Goal: Task Accomplishment & Management: Manage account settings

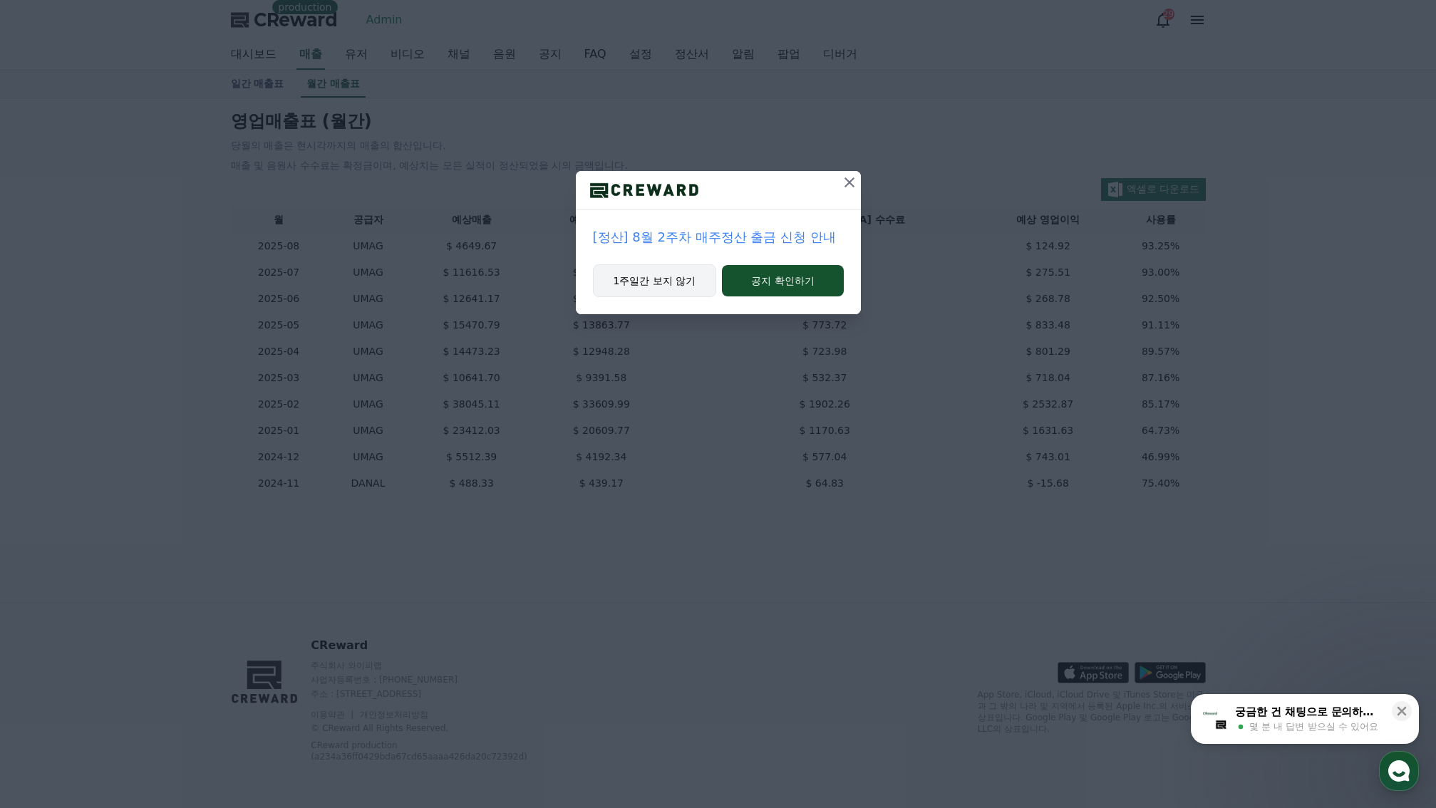
click at [687, 265] on button "1주일간 보지 않기" at bounding box center [655, 280] width 124 height 33
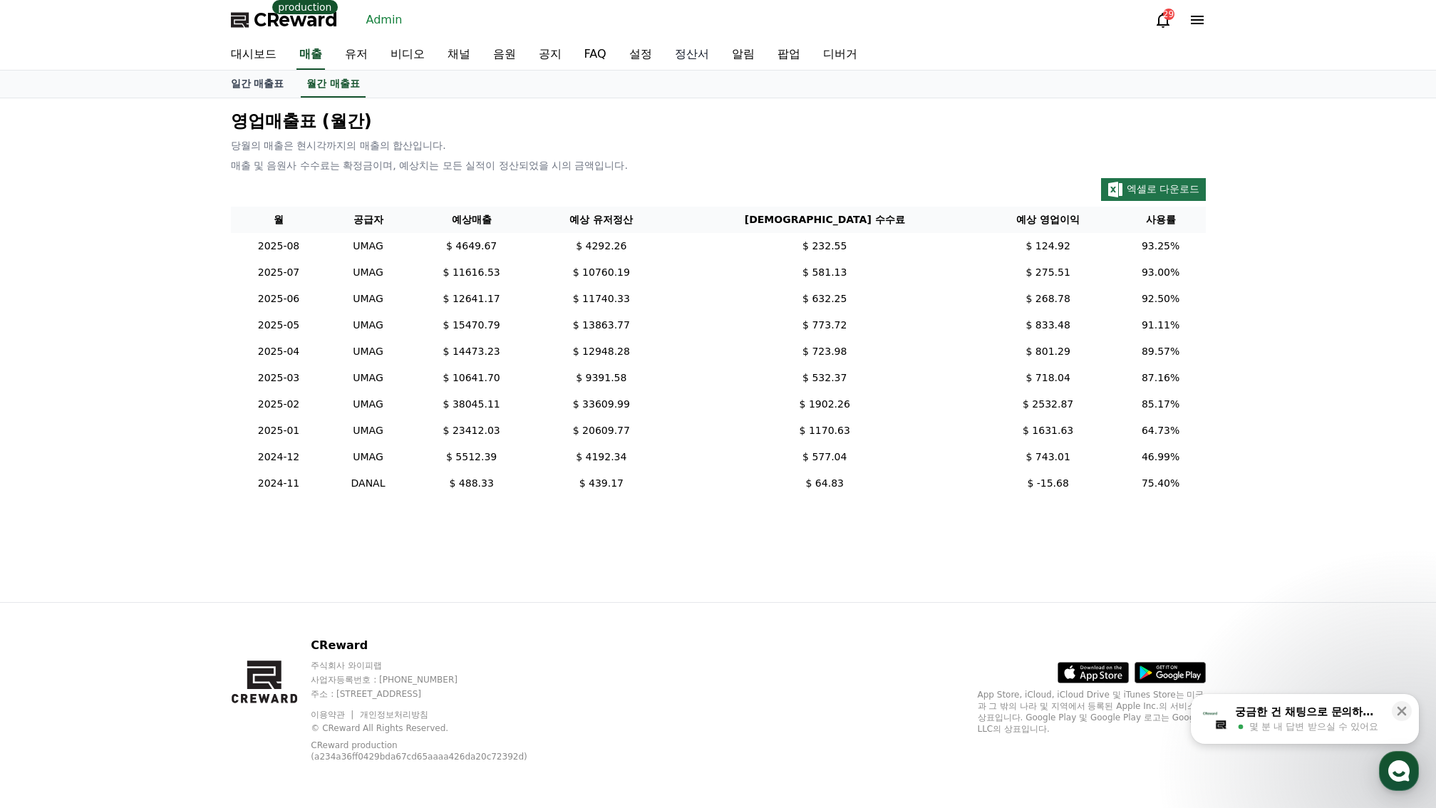
click at [692, 53] on link "정산서" at bounding box center [692, 55] width 57 height 30
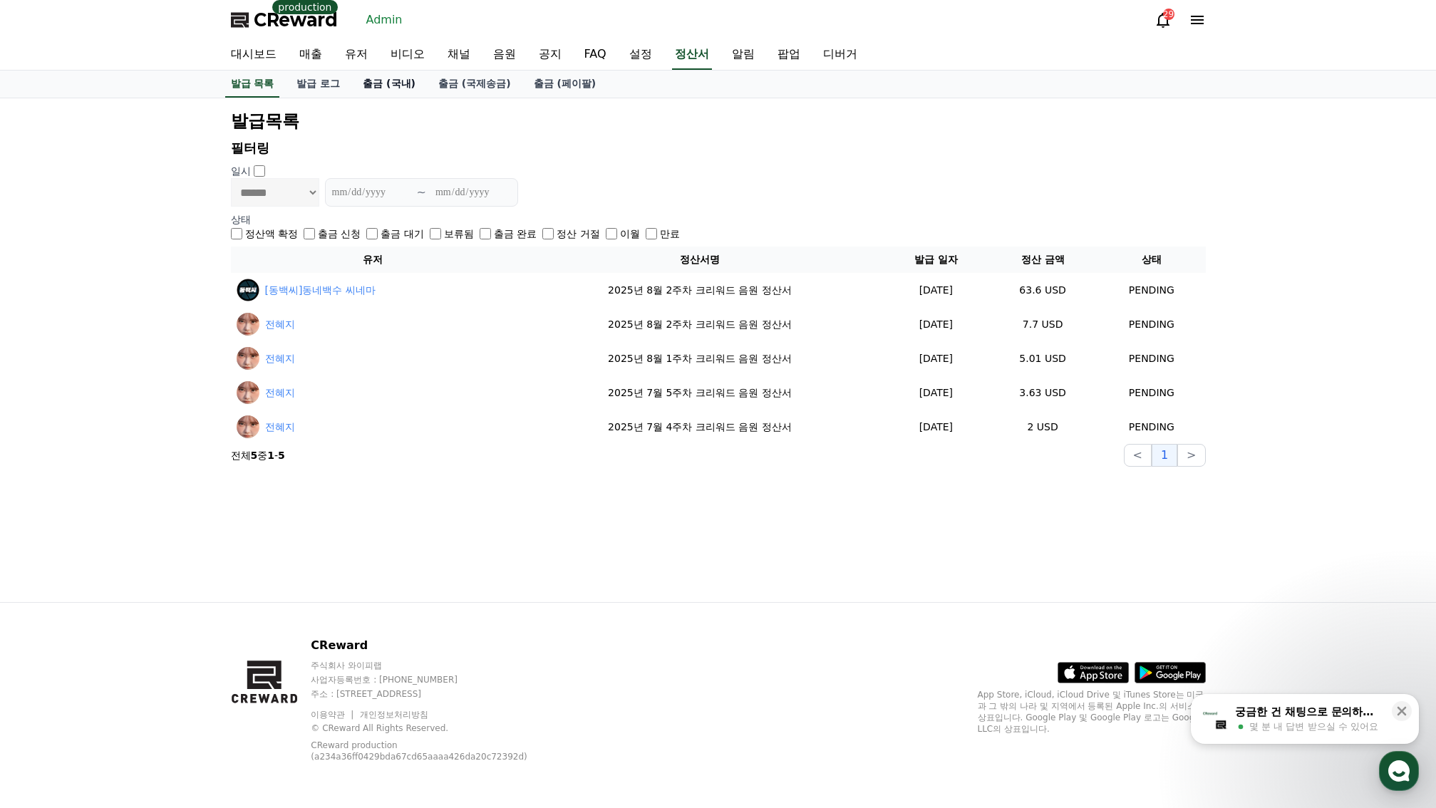
click at [407, 85] on link "출금 (국내)" at bounding box center [389, 84] width 76 height 27
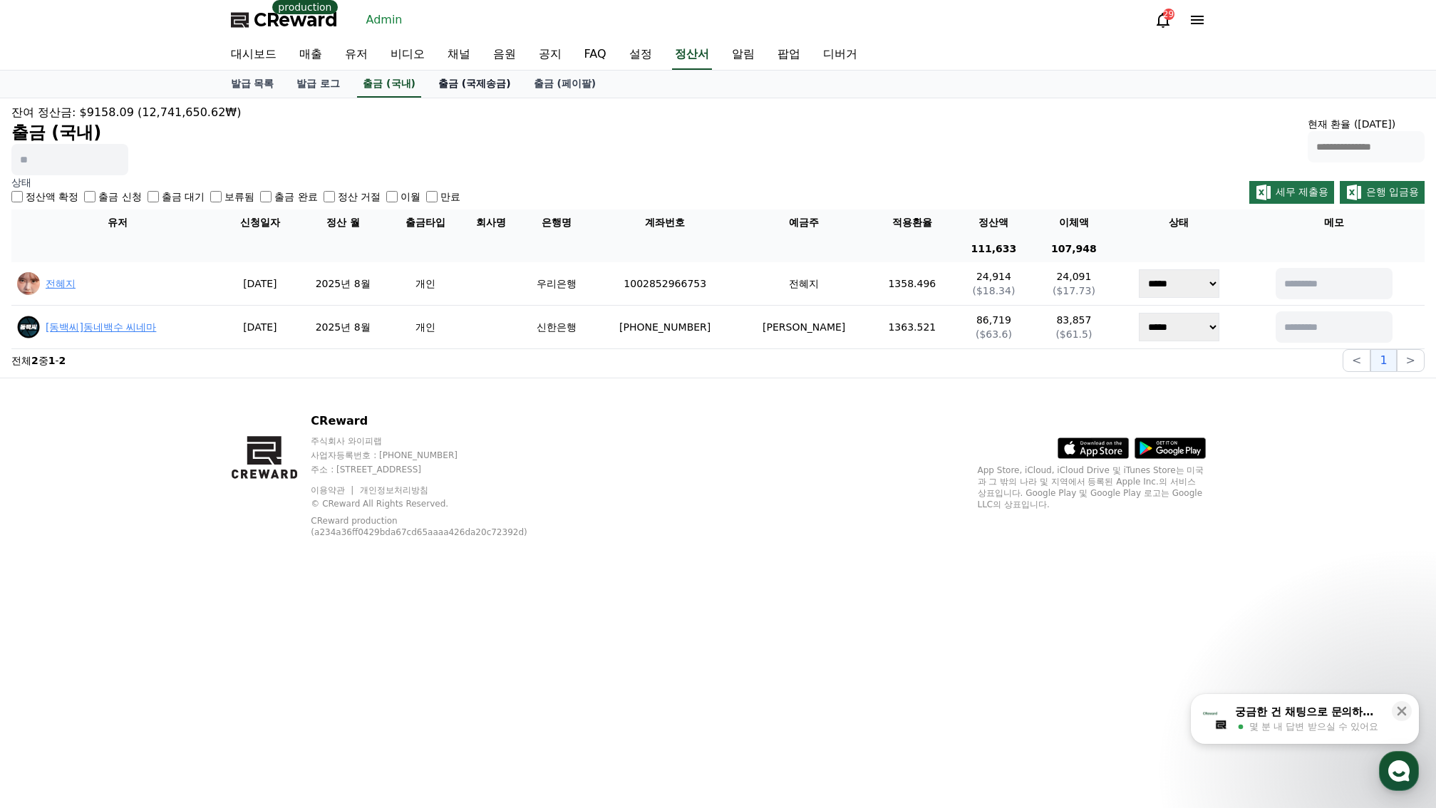
click at [457, 76] on link "출금 (국제송금)" at bounding box center [474, 84] width 95 height 27
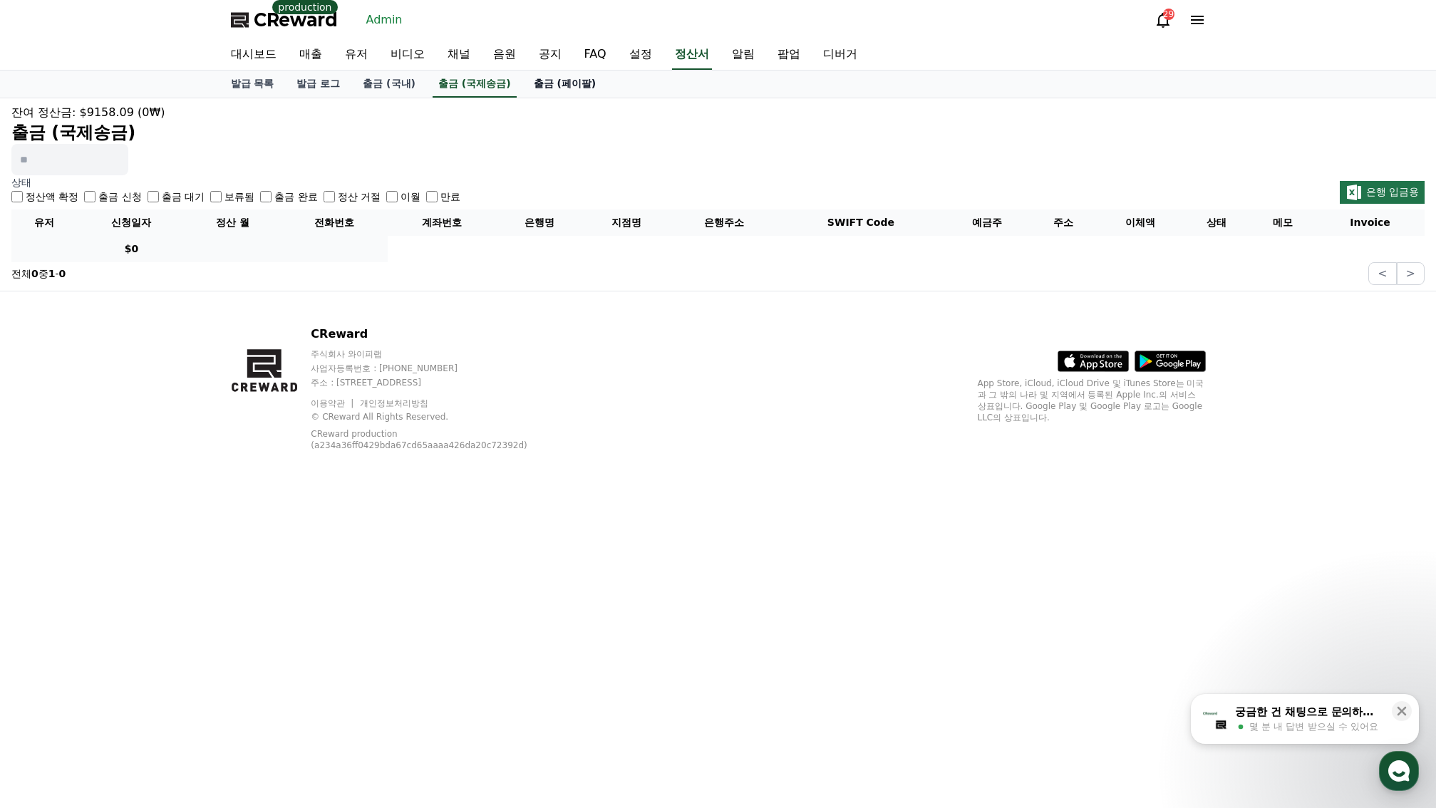
click at [561, 89] on link "출금 (페이팔)" at bounding box center [565, 84] width 86 height 27
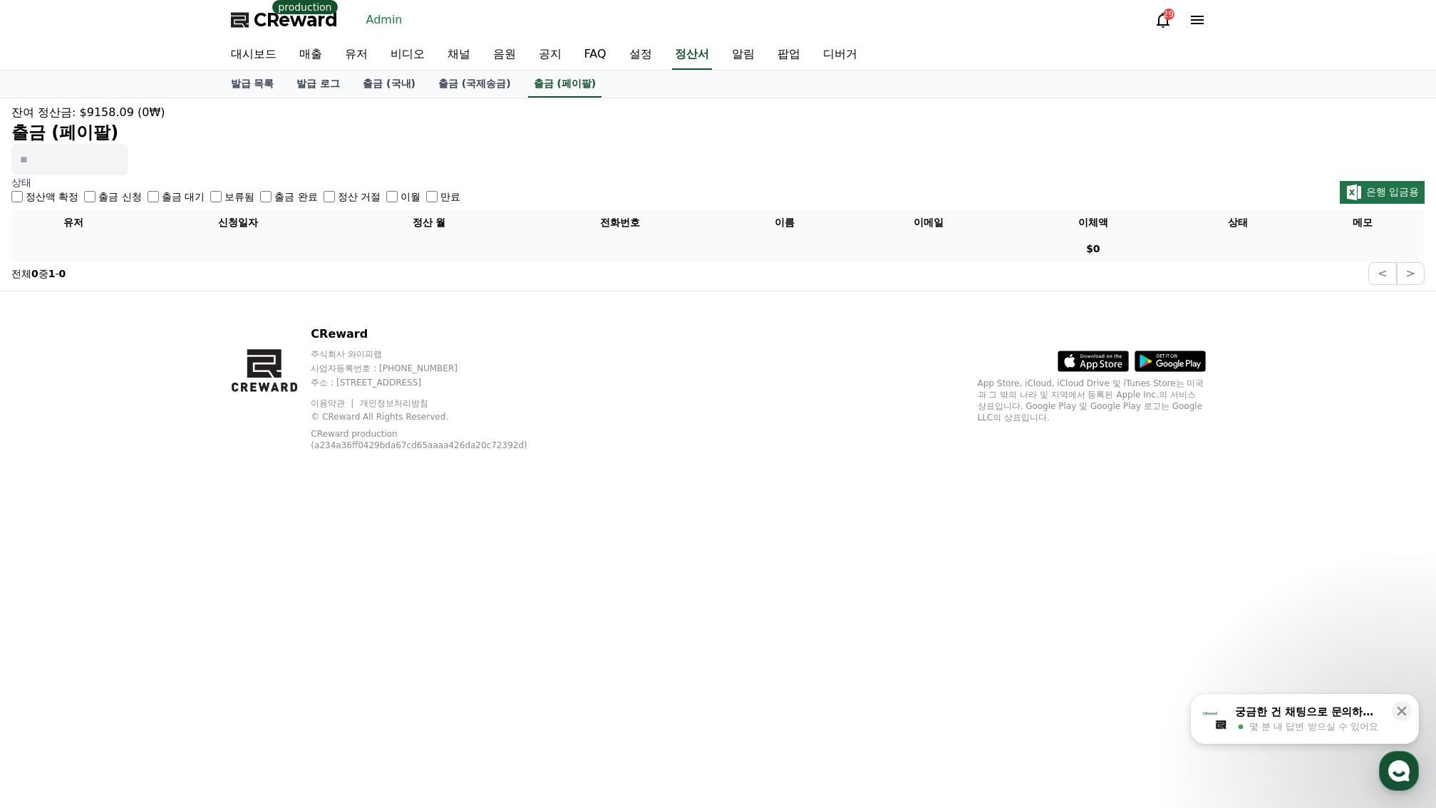
click at [640, 133] on h2 "출금 (페이팔)" at bounding box center [717, 132] width 1413 height 23
click at [269, 15] on span "CReward" at bounding box center [296, 20] width 84 height 23
